Goal: Check status

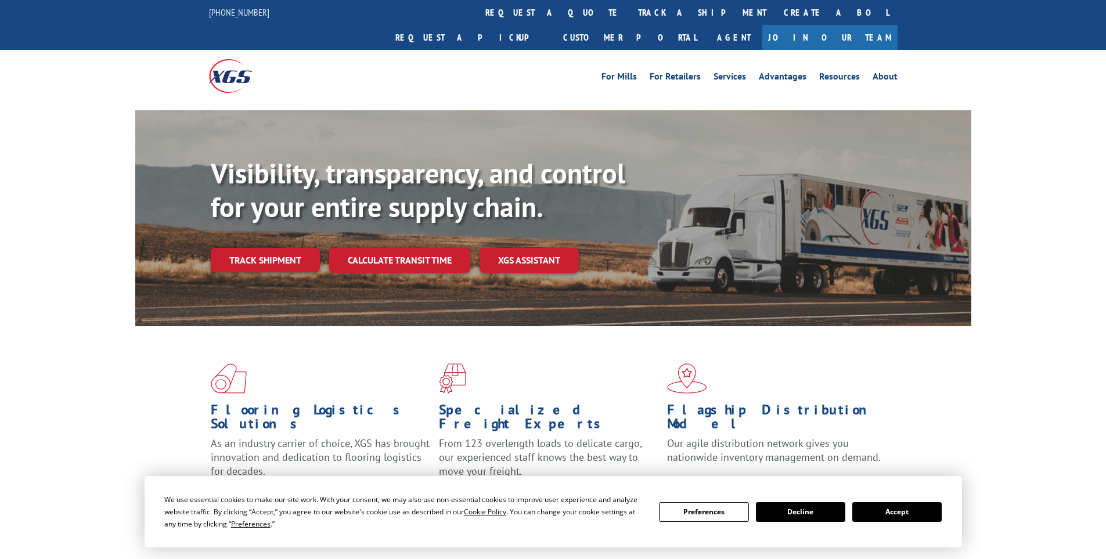
click at [279, 252] on div "Visibility, transparency, and control for your entire supply chain. Track shipm…" at bounding box center [591, 238] width 760 height 162
click at [279, 248] on div "Visibility, transparency, and control for your entire supply chain. Track shipm…" at bounding box center [591, 238] width 760 height 162
click at [277, 248] on link "Track shipment" at bounding box center [265, 260] width 109 height 24
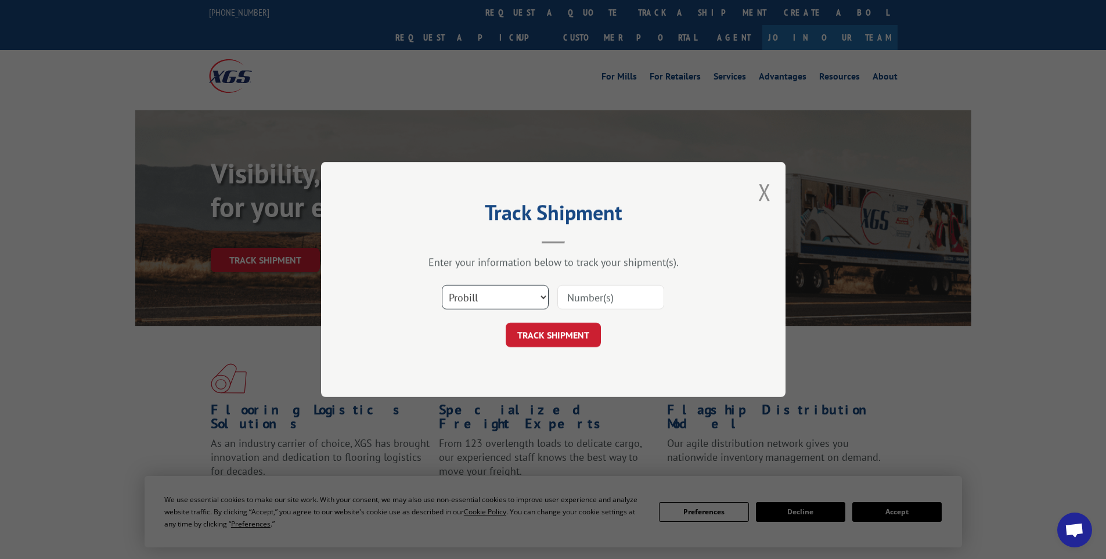
click at [515, 297] on select "Select category... Probill BOL PO" at bounding box center [495, 297] width 107 height 24
select select "po"
click at [442, 285] on select "Select category... Probill BOL PO" at bounding box center [495, 297] width 107 height 24
click at [579, 304] on input at bounding box center [610, 297] width 107 height 24
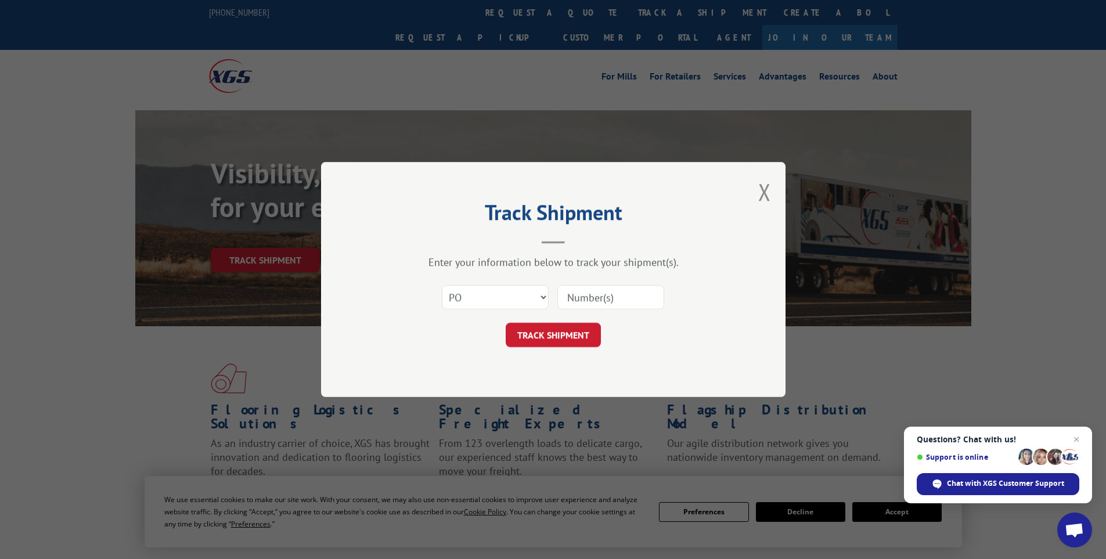
click at [579, 304] on input at bounding box center [610, 297] width 107 height 24
paste input "14537900"
type input "14537900"
click at [539, 342] on button "TRACK SHIPMENT" at bounding box center [552, 335] width 95 height 24
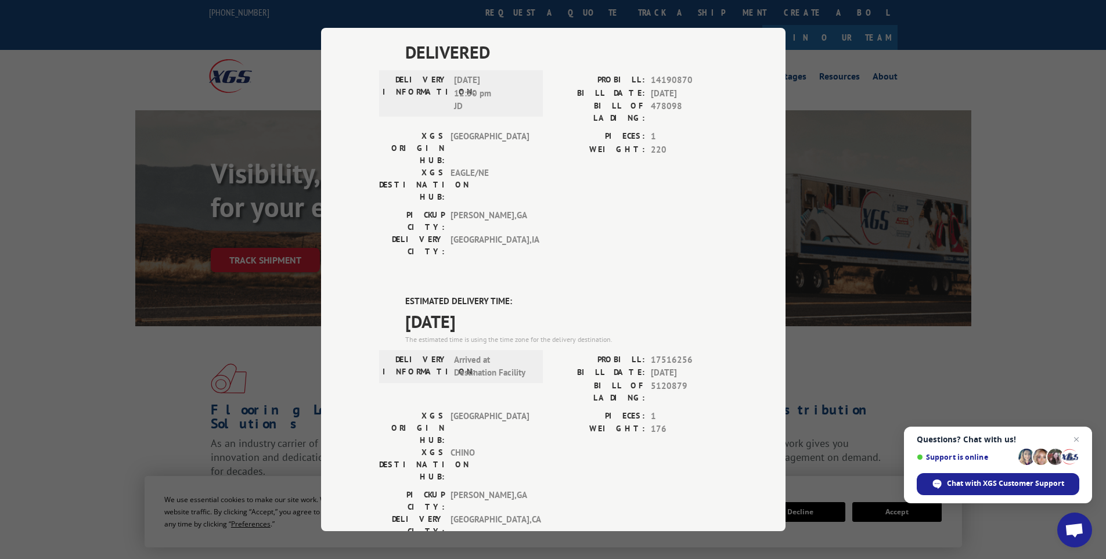
scroll to position [116, 0]
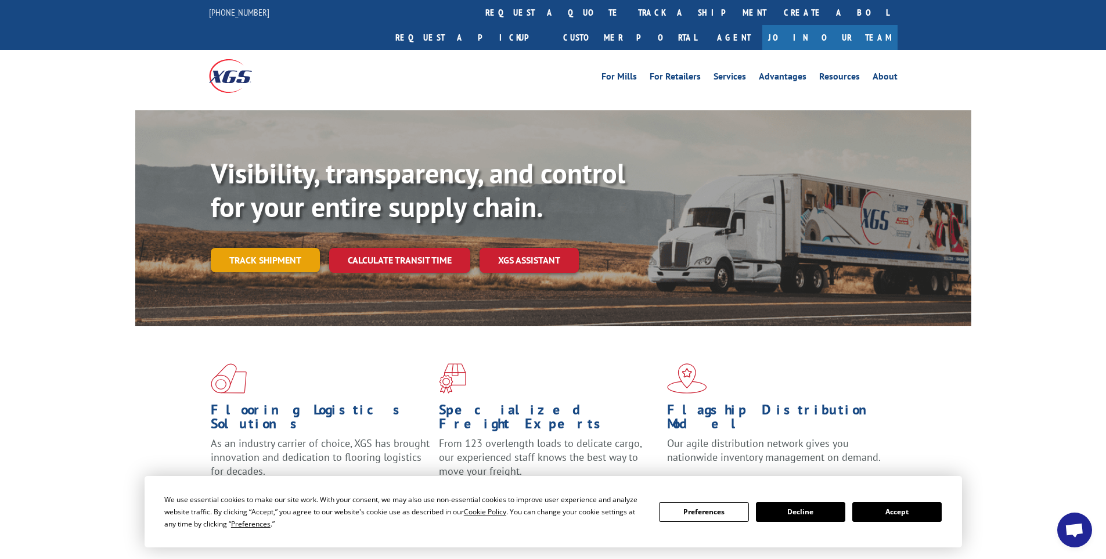
click at [287, 248] on link "Track shipment" at bounding box center [265, 260] width 109 height 24
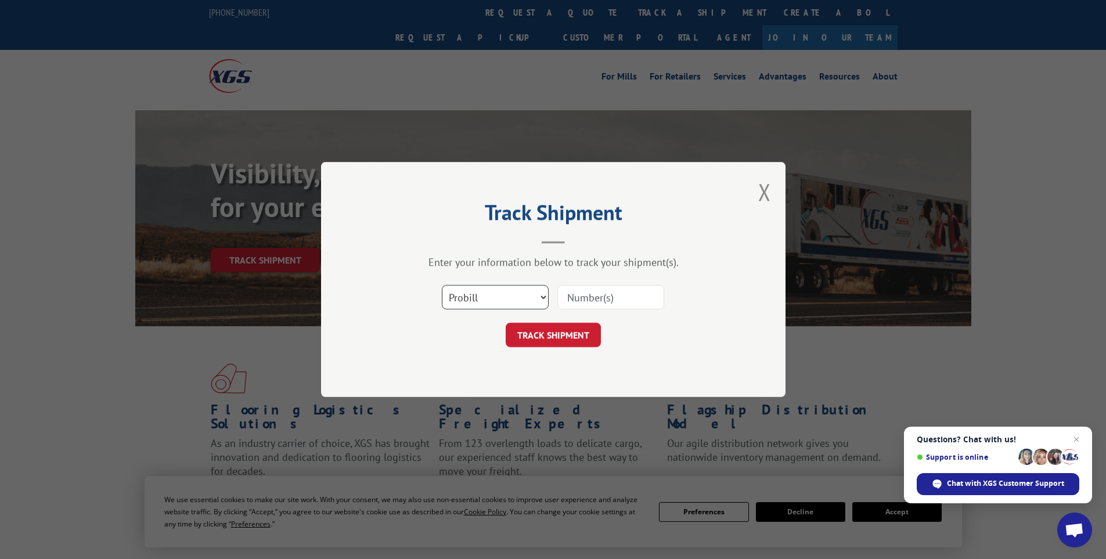
click at [482, 297] on select "Select category... Probill BOL PO" at bounding box center [495, 297] width 107 height 24
select select "po"
click at [442, 285] on select "Select category... Probill BOL PO" at bounding box center [495, 297] width 107 height 24
click at [572, 299] on input at bounding box center [610, 297] width 107 height 24
paste input "14537901"
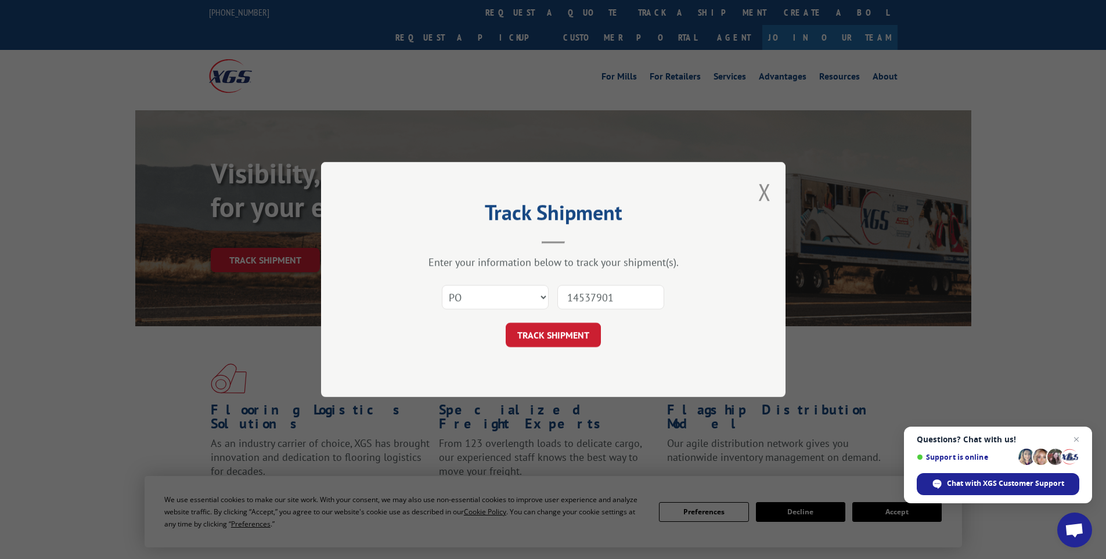
type input "14537901"
click at [474, 302] on select "Select category... Probill BOL PO" at bounding box center [495, 297] width 107 height 24
click at [569, 333] on button "TRACK SHIPMENT" at bounding box center [552, 335] width 95 height 24
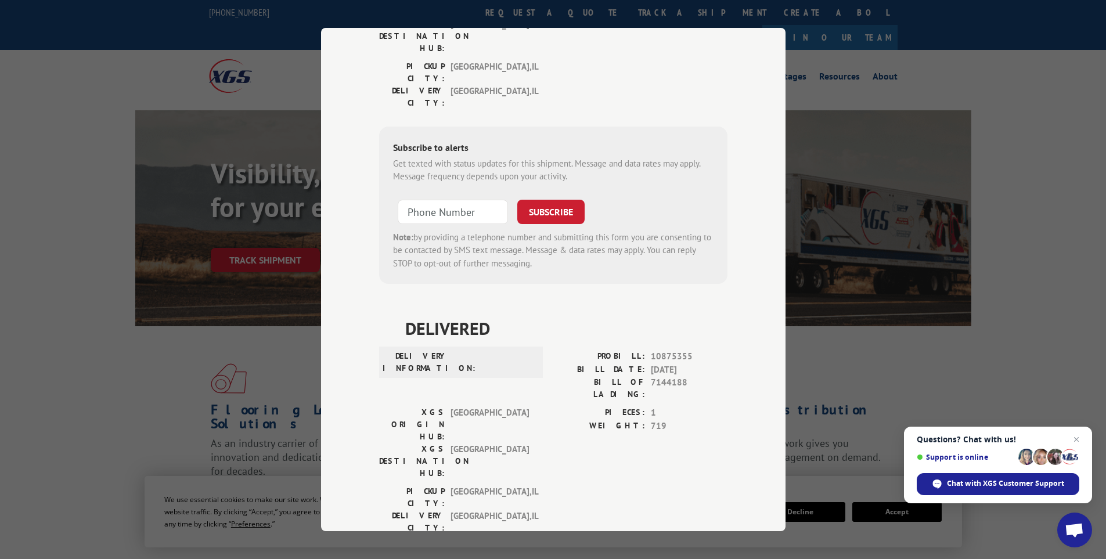
scroll to position [464, 0]
